Goal: Find specific page/section: Find specific page/section

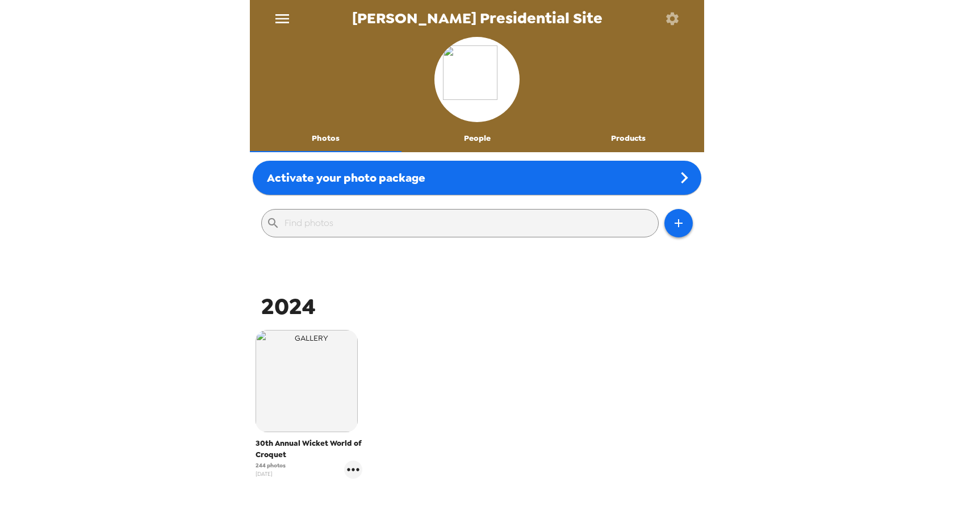
click at [852, 110] on div "[PERSON_NAME] Presidential Site Photos People Products Activate your photo pack…" at bounding box center [477, 263] width 954 height 527
click at [454, 219] on input "text" at bounding box center [469, 223] width 369 height 18
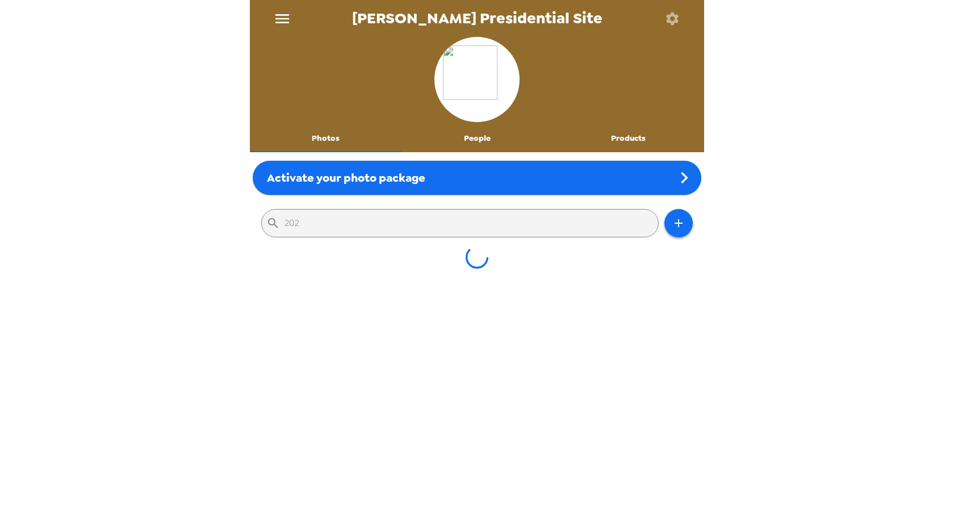
type input "2025"
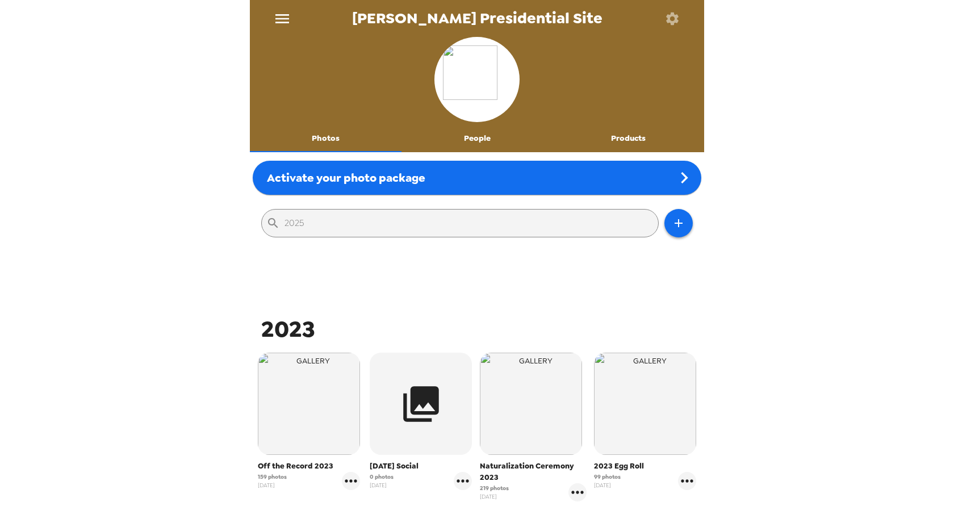
click at [346, 218] on input "2025" at bounding box center [469, 223] width 369 height 18
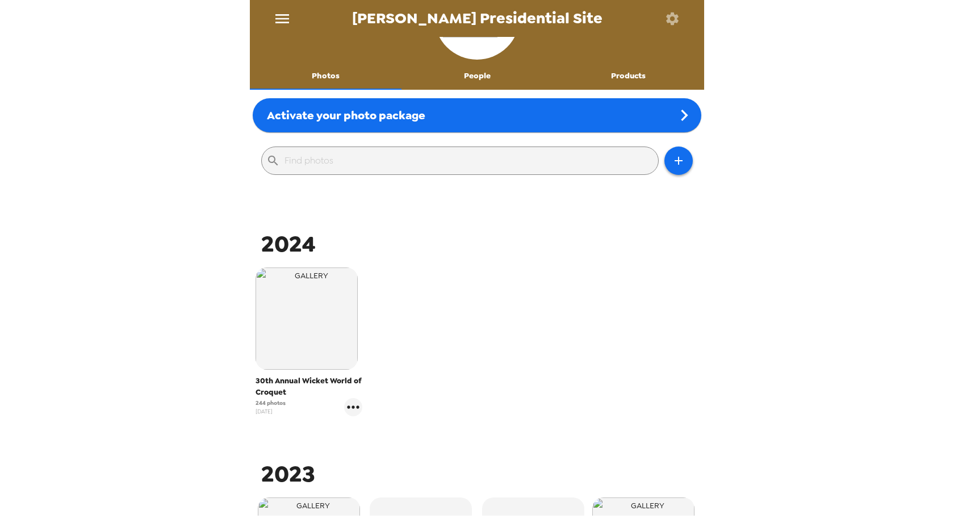
scroll to position [57, 0]
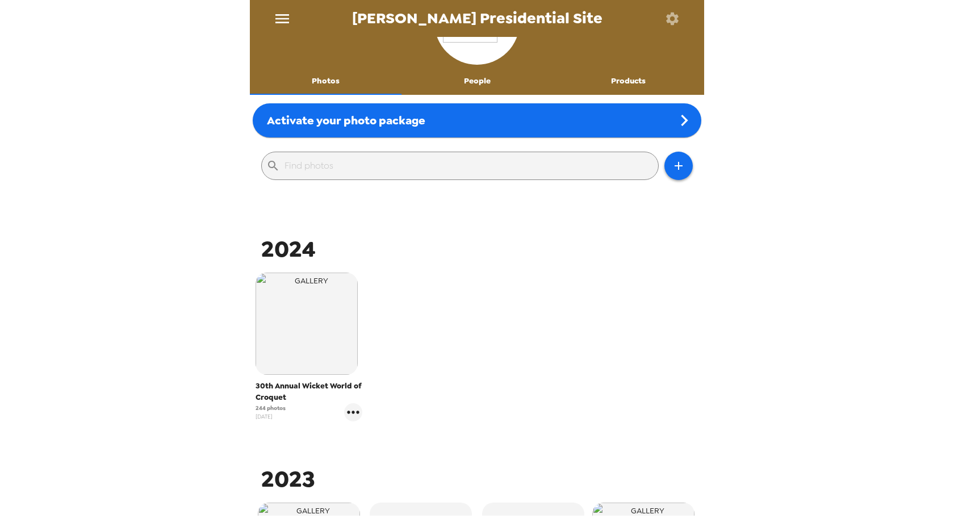
click at [380, 166] on input "text" at bounding box center [469, 166] width 369 height 18
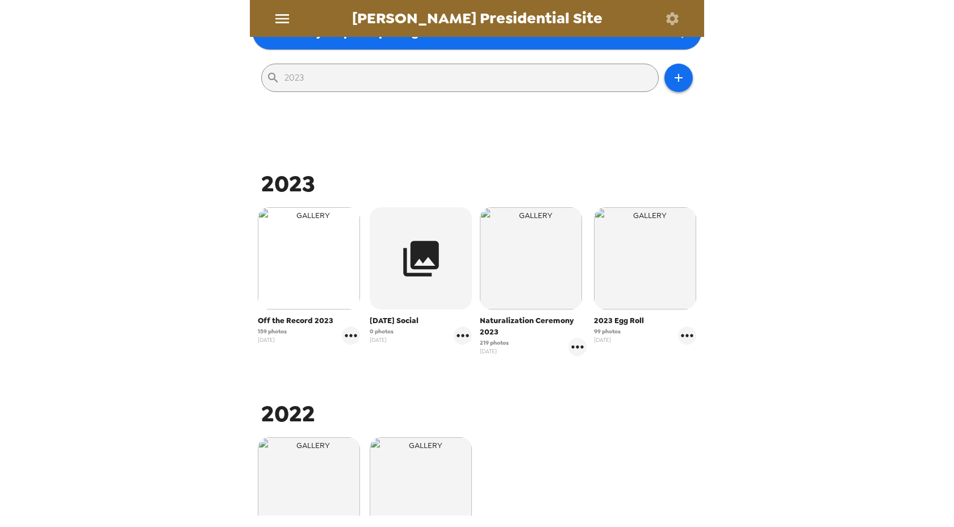
scroll to position [0, 0]
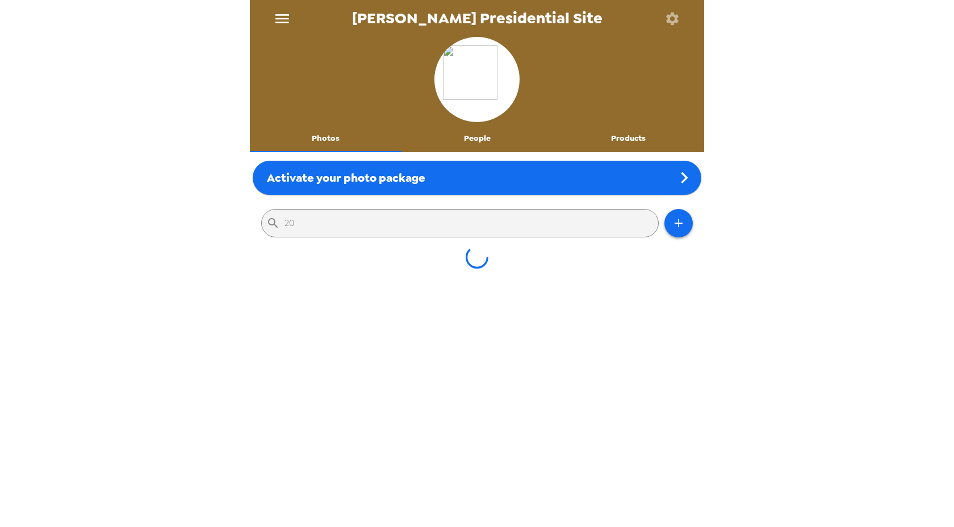
type input "2"
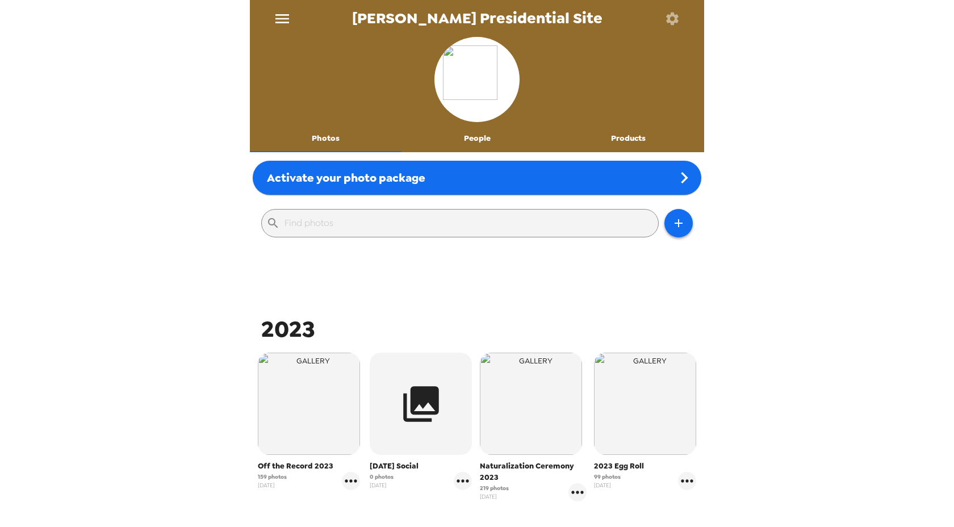
click at [385, 216] on input "text" at bounding box center [469, 223] width 369 height 18
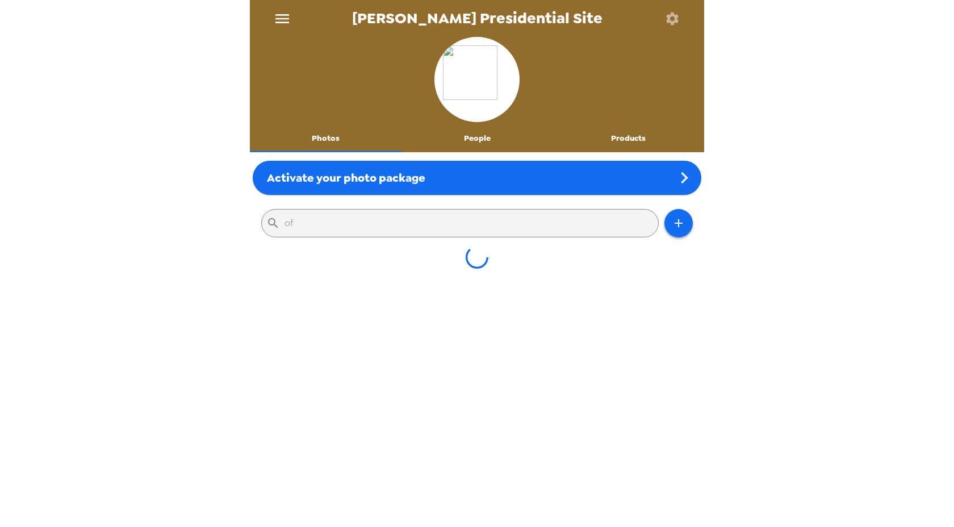
type input "off"
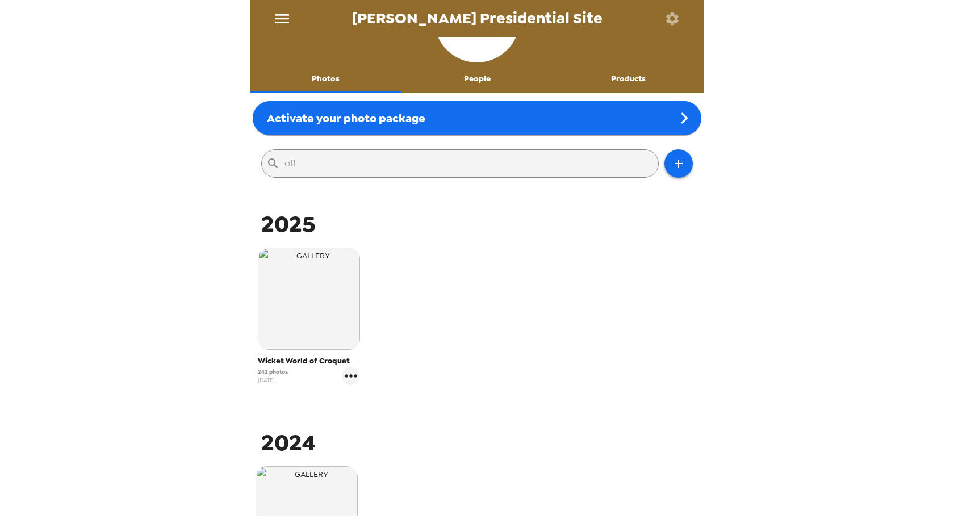
scroll to position [15, 0]
